Goal: Task Accomplishment & Management: Manage account settings

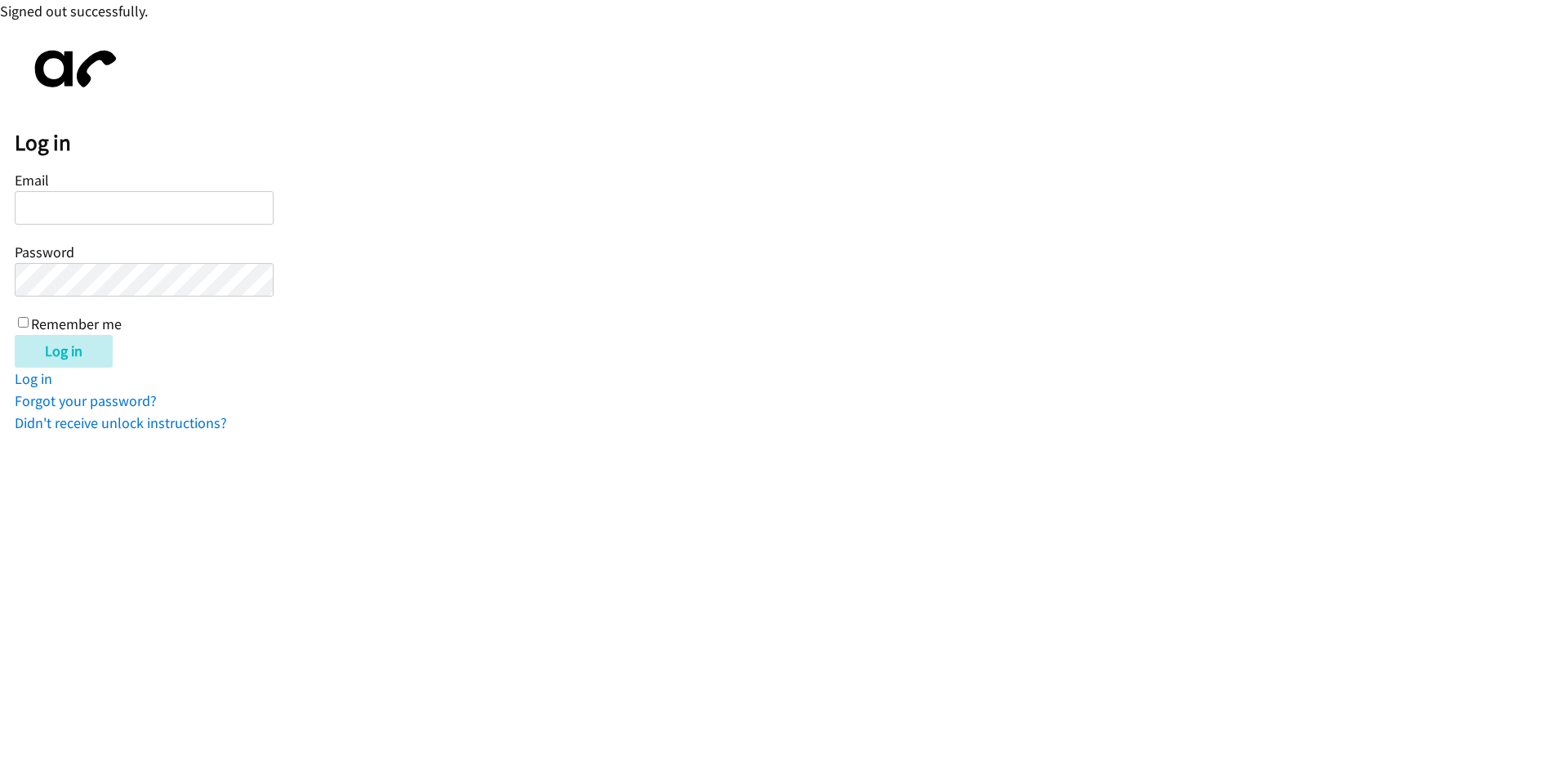
click at [155, 210] on input "Email" at bounding box center [144, 208] width 259 height 33
type input "balfreide@lendingpoint.com"
click at [22, 322] on input "Remember me" at bounding box center [23, 322] width 11 height 11
checkbox input "true"
click at [42, 351] on input "Log in" at bounding box center [64, 351] width 98 height 32
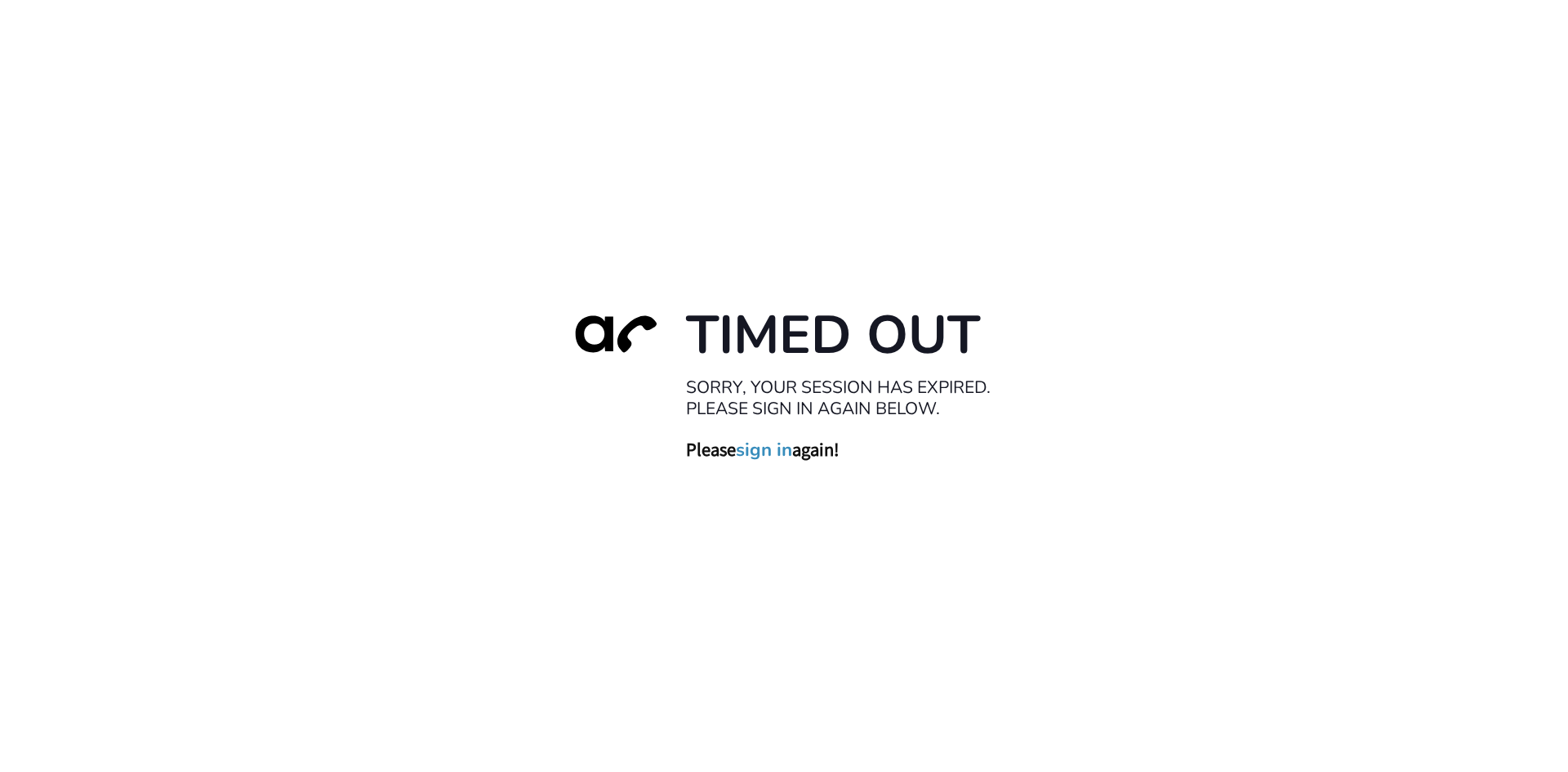
click at [759, 448] on link "sign in" at bounding box center [764, 449] width 57 height 22
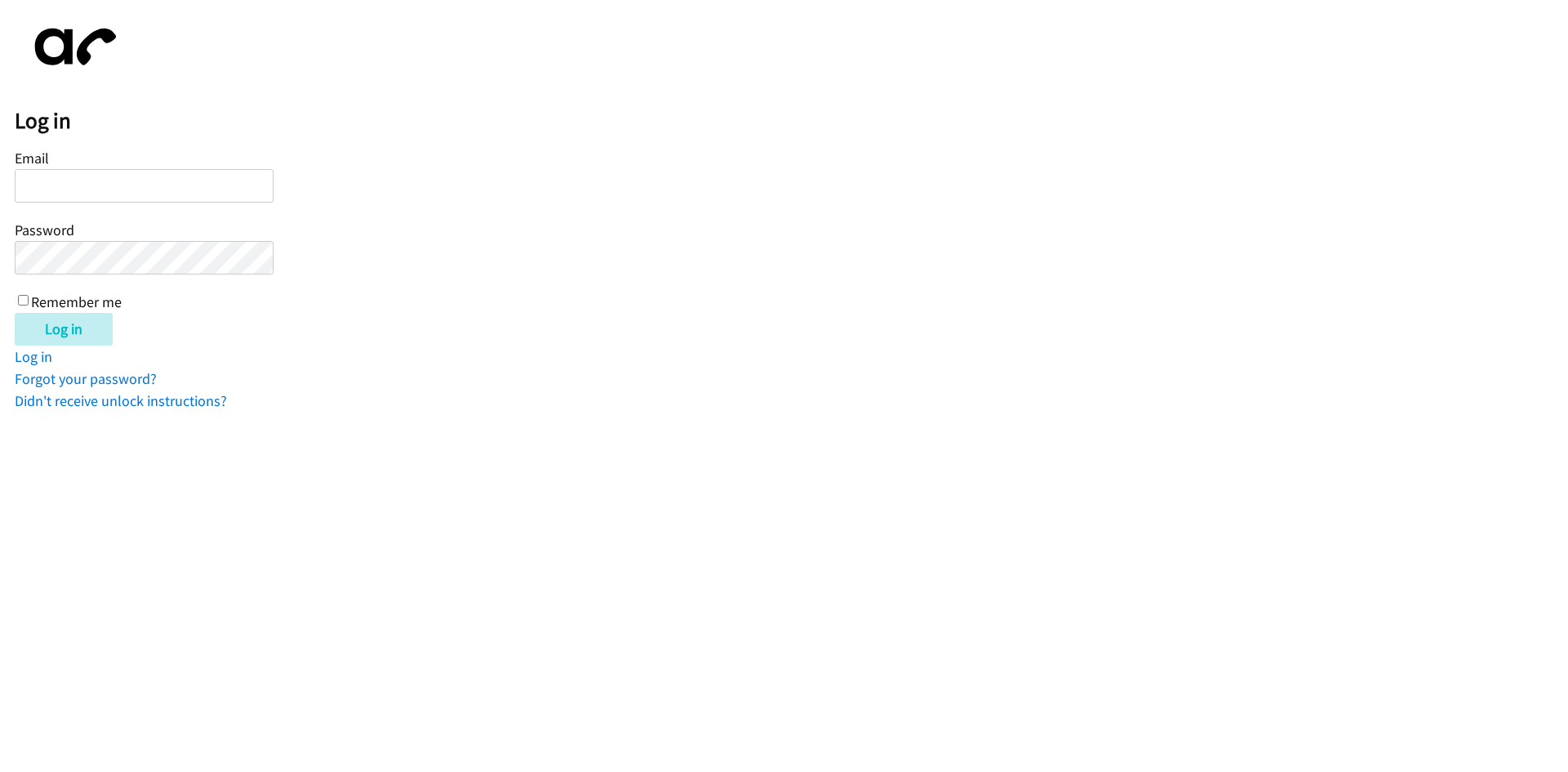
click at [182, 182] on input "Email" at bounding box center [144, 186] width 259 height 33
type input "balfreide@lendingpoint.com"
click at [20, 301] on input "Remember me" at bounding box center [23, 300] width 11 height 11
checkbox input "true"
click at [33, 323] on input "Log in" at bounding box center [64, 329] width 98 height 32
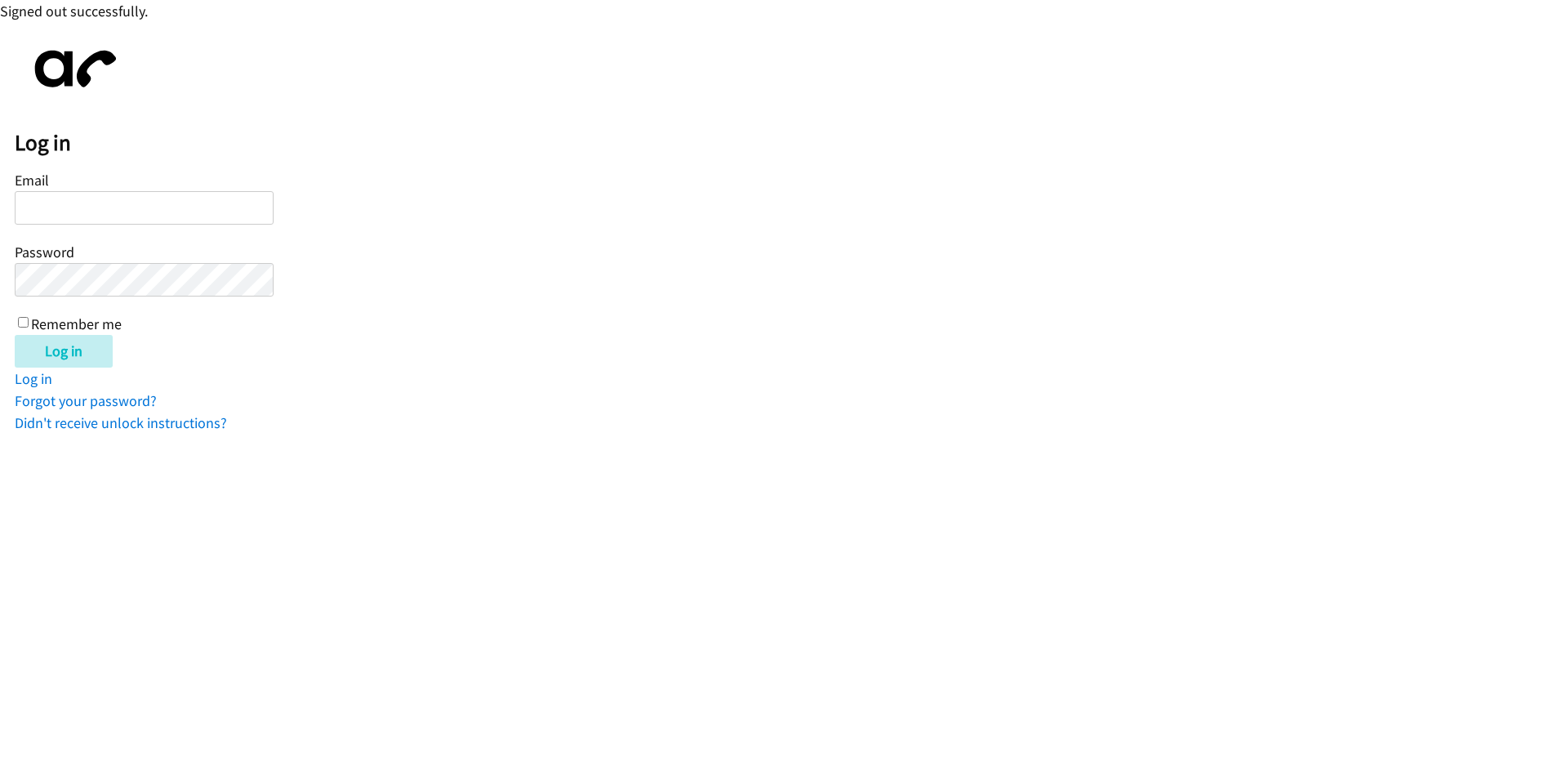
click at [75, 218] on input "Email" at bounding box center [144, 208] width 259 height 33
type input "[EMAIL_ADDRESS][DOMAIN_NAME]"
click at [57, 353] on input "Log in" at bounding box center [64, 351] width 98 height 32
click at [77, 212] on input "Email" at bounding box center [144, 208] width 259 height 33
type input "[EMAIL_ADDRESS][DOMAIN_NAME]"
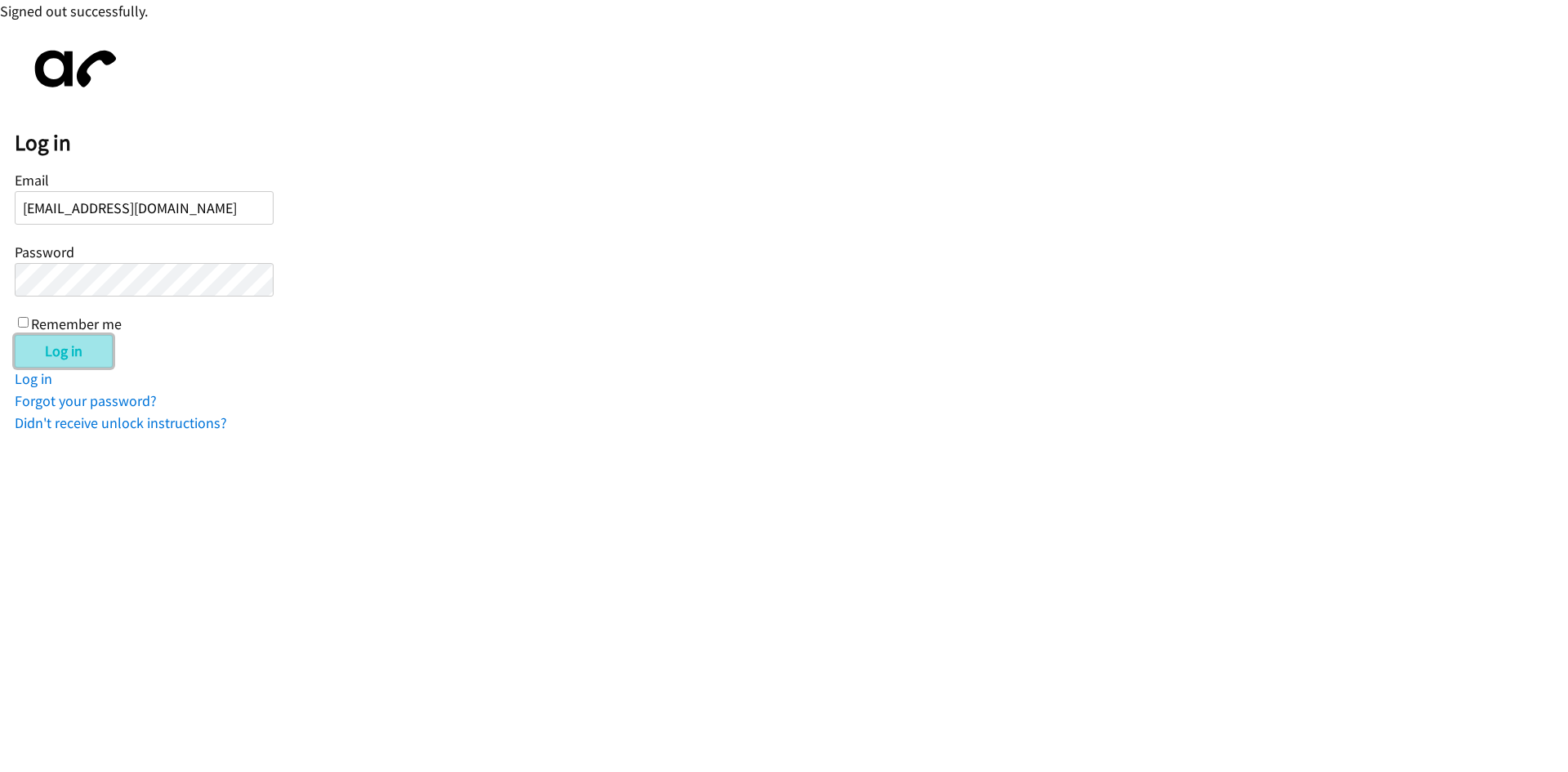
click at [47, 346] on input "Log in" at bounding box center [64, 351] width 98 height 32
